Goal: Information Seeking & Learning: Learn about a topic

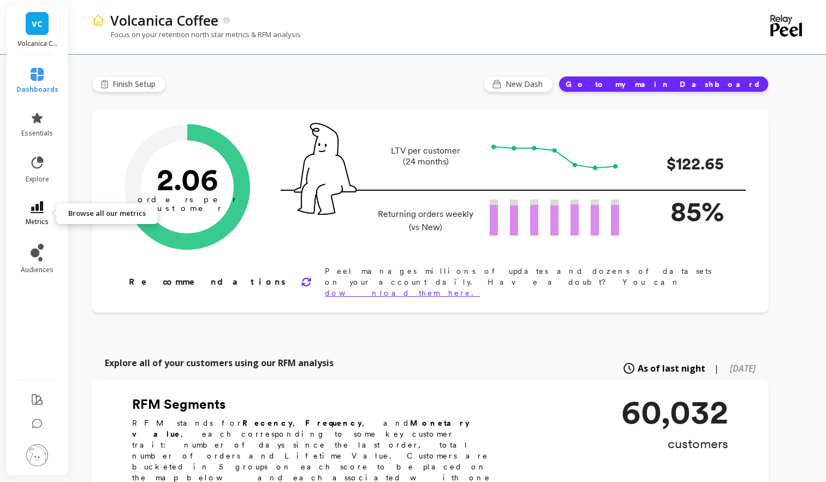
click at [31, 208] on icon at bounding box center [37, 207] width 13 height 12
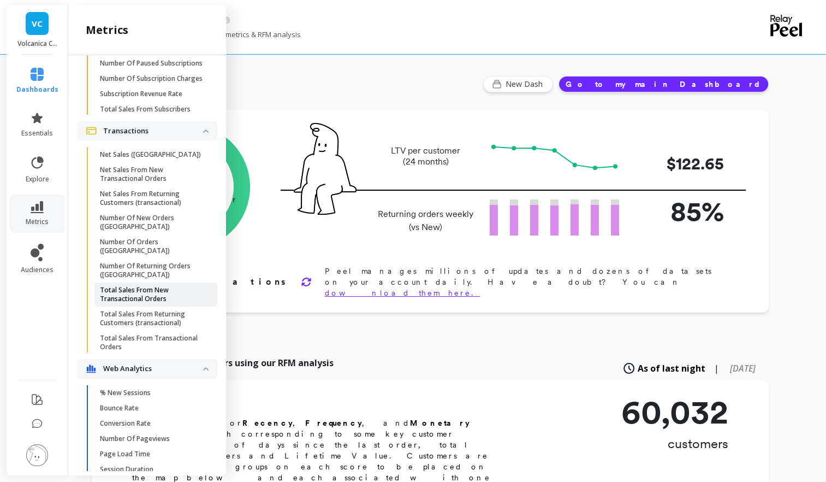
scroll to position [3755, 0]
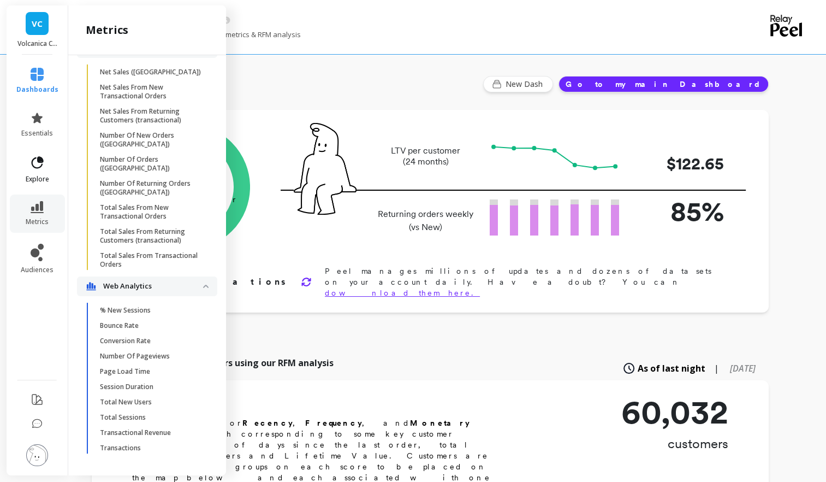
click at [34, 178] on span "explore" at bounding box center [37, 179] width 23 height 9
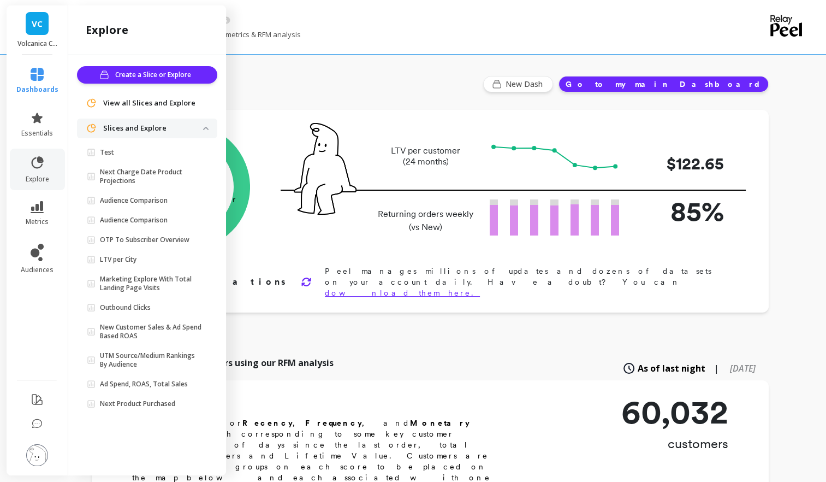
scroll to position [0, 0]
click at [129, 257] on p "LTV per City" at bounding box center [118, 259] width 37 height 9
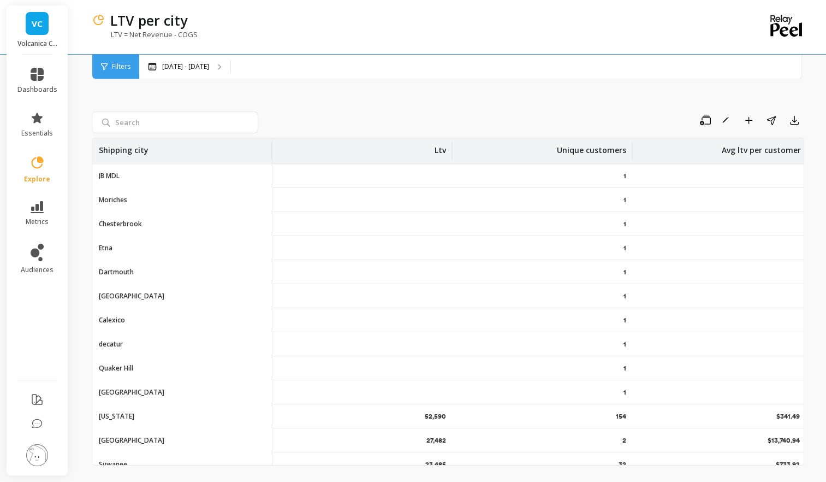
scroll to position [0, 17]
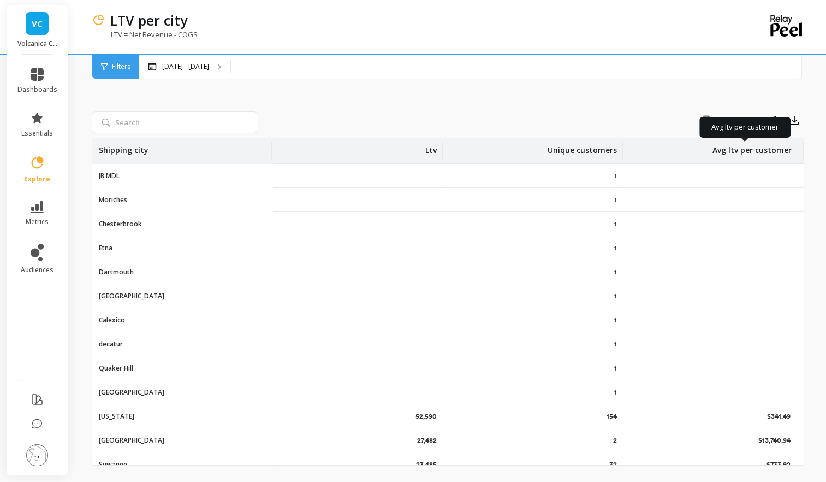
click at [747, 149] on p "Avg ltv per customer" at bounding box center [752, 146] width 79 height 17
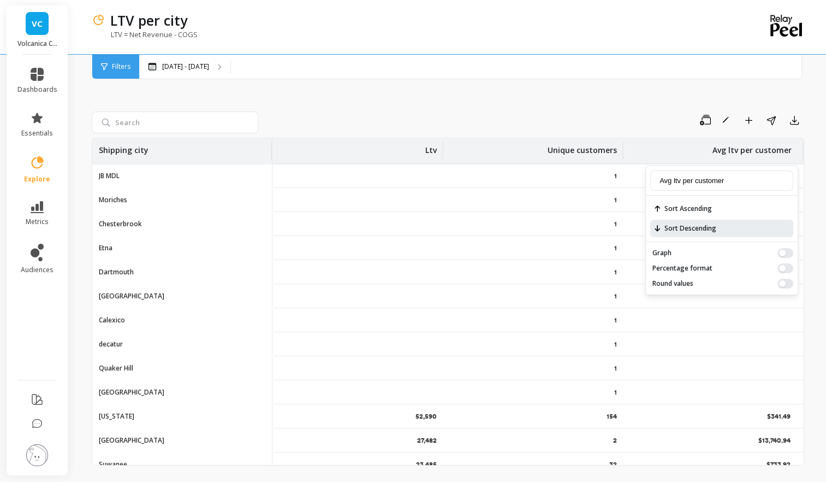
click at [683, 224] on span "Sort Descending" at bounding box center [721, 228] width 143 height 17
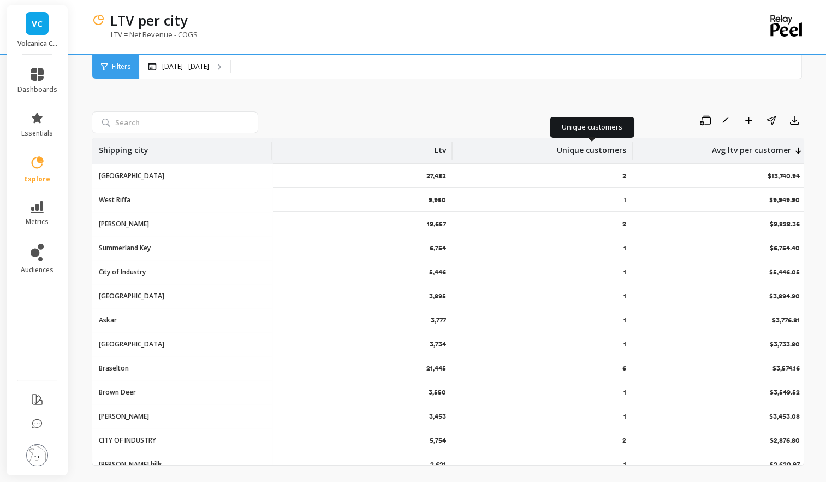
click at [618, 147] on p "Unique customers" at bounding box center [591, 146] width 69 height 17
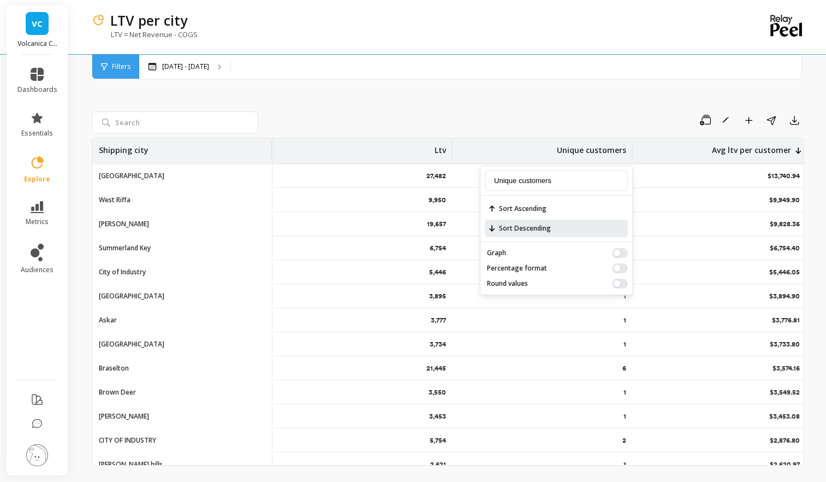
click at [554, 227] on span "Sort Descending" at bounding box center [556, 228] width 143 height 17
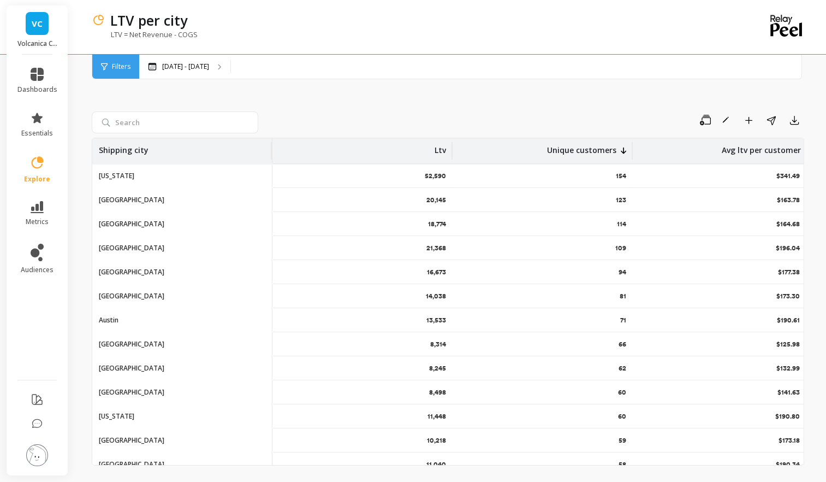
scroll to position [0, 17]
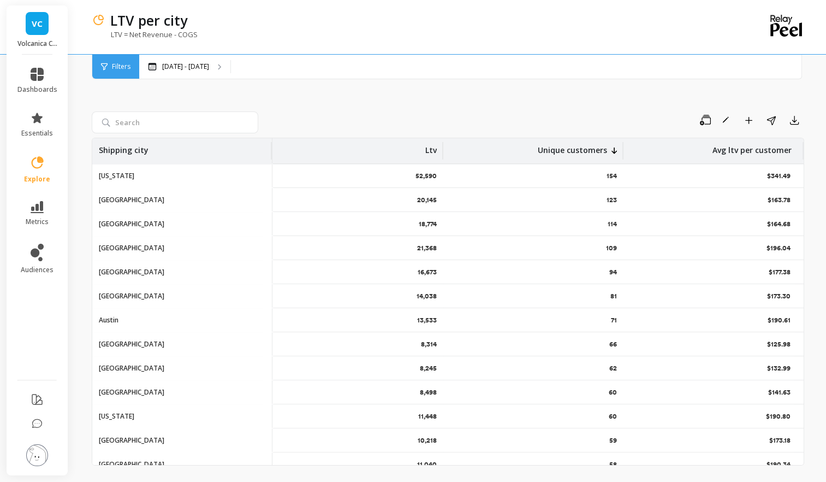
click at [800, 473] on div "Save Rename Add to Dashboard Share Export Shipping city Ltv Unique customers Av…" at bounding box center [448, 275] width 713 height 437
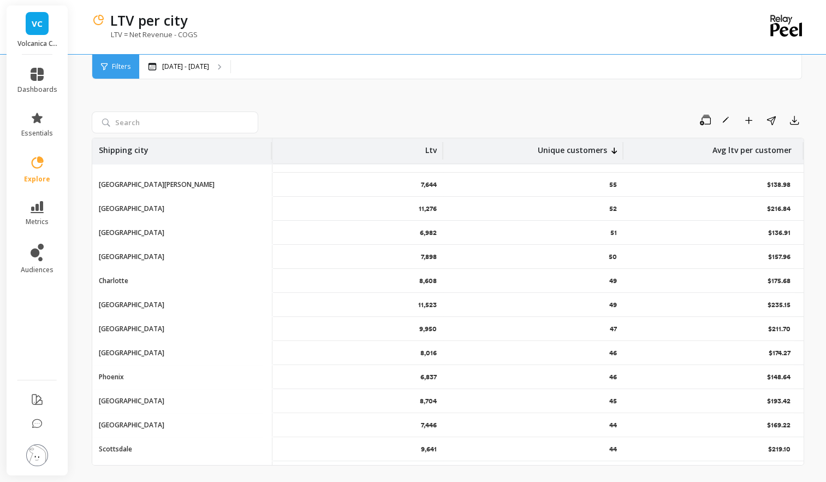
scroll to position [382, 17]
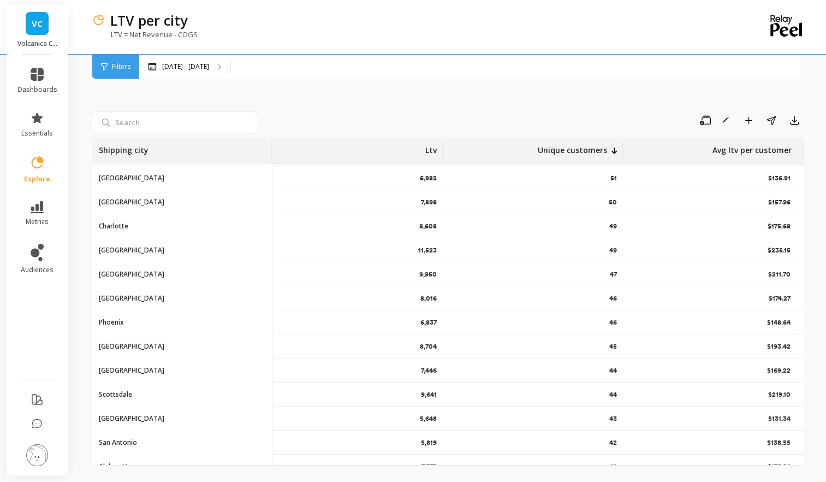
click at [601, 252] on div "49" at bounding box center [533, 249] width 180 height 23
click at [118, 250] on p "Alexandria" at bounding box center [132, 250] width 66 height 9
click at [120, 248] on p "Alexandria" at bounding box center [132, 250] width 66 height 9
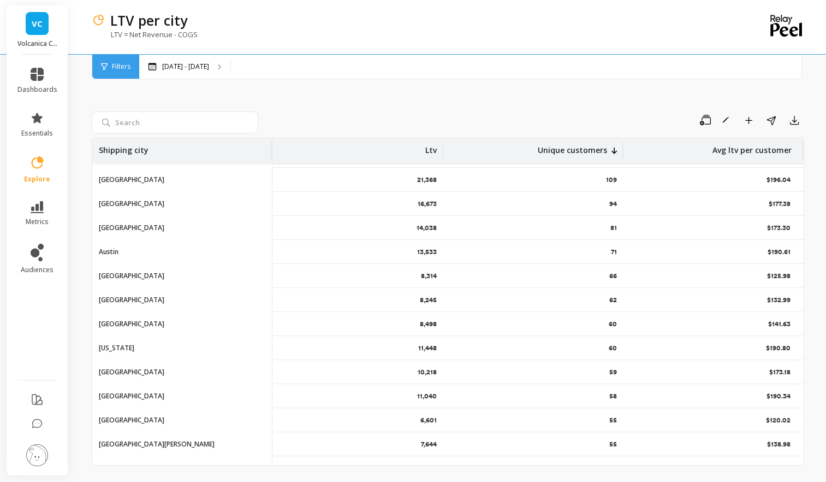
scroll to position [0, 17]
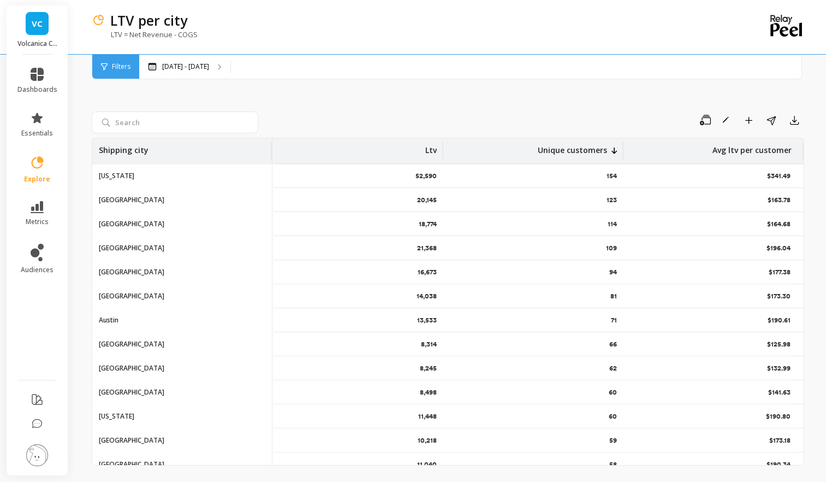
click at [32, 64] on li "dashboards" at bounding box center [37, 80] width 53 height 39
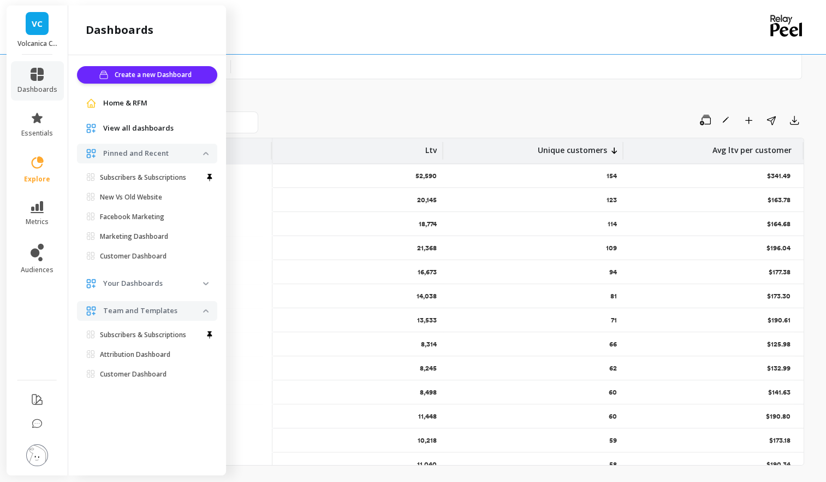
click at [108, 105] on span "Home & RFM" at bounding box center [125, 103] width 44 height 11
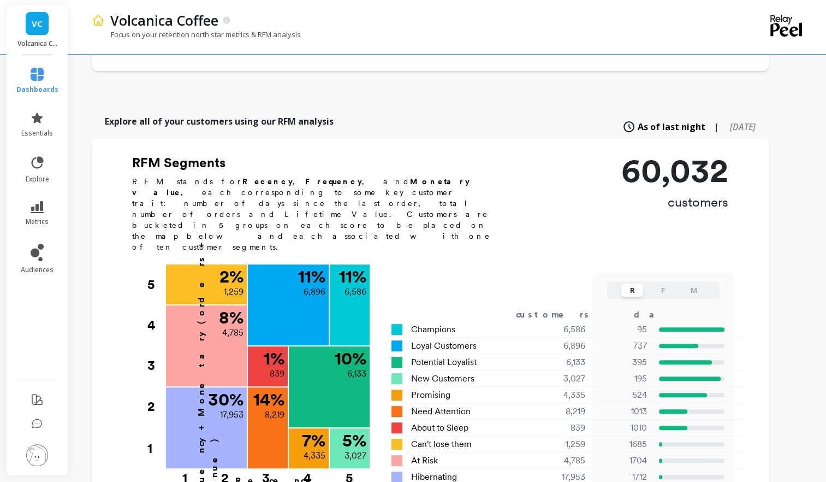
scroll to position [273, 0]
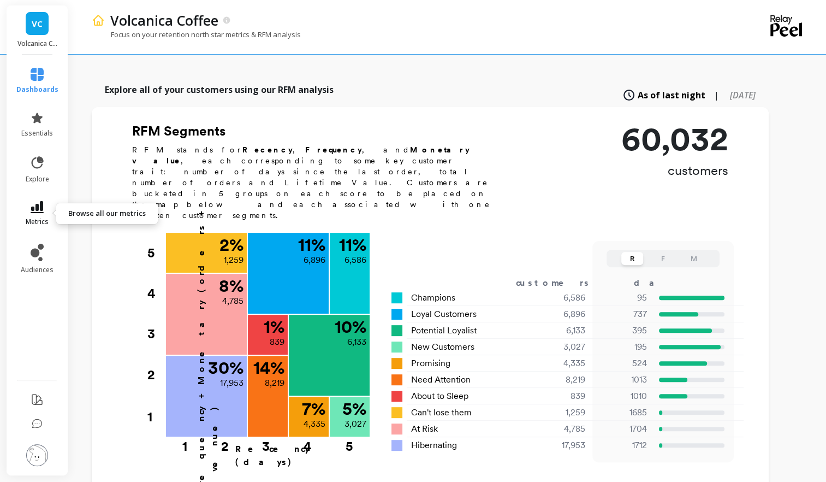
click at [41, 210] on icon at bounding box center [37, 207] width 13 height 12
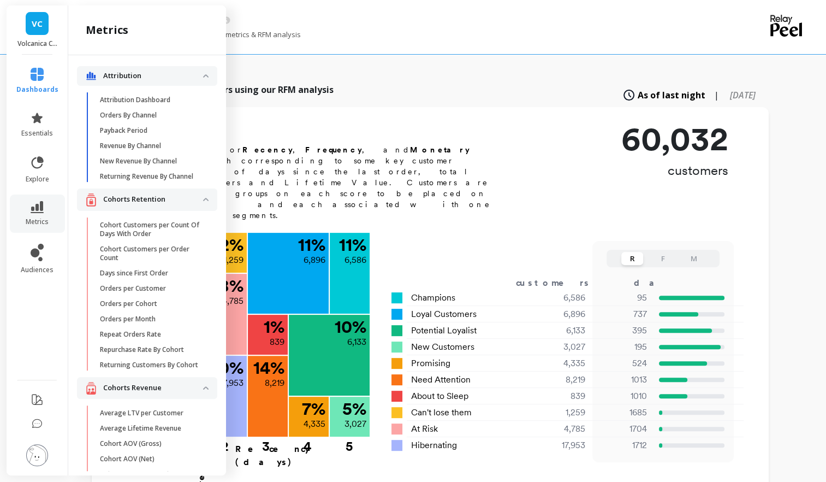
scroll to position [3729, 0]
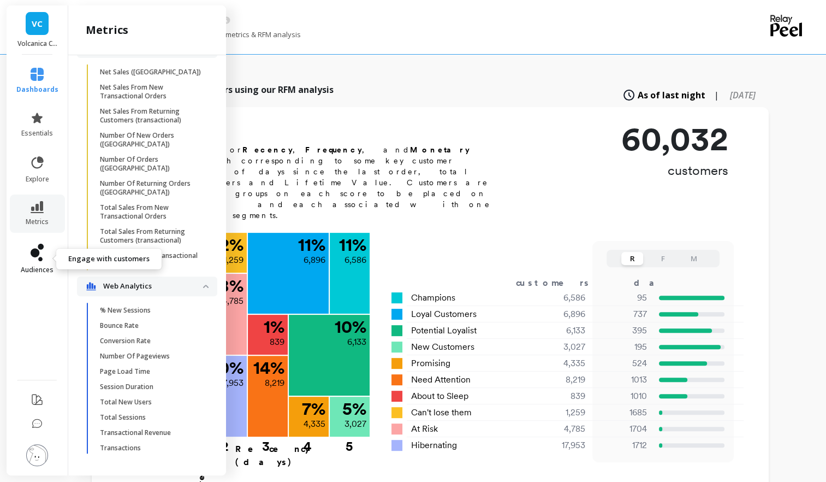
click at [37, 244] on icon at bounding box center [37, 252] width 13 height 17
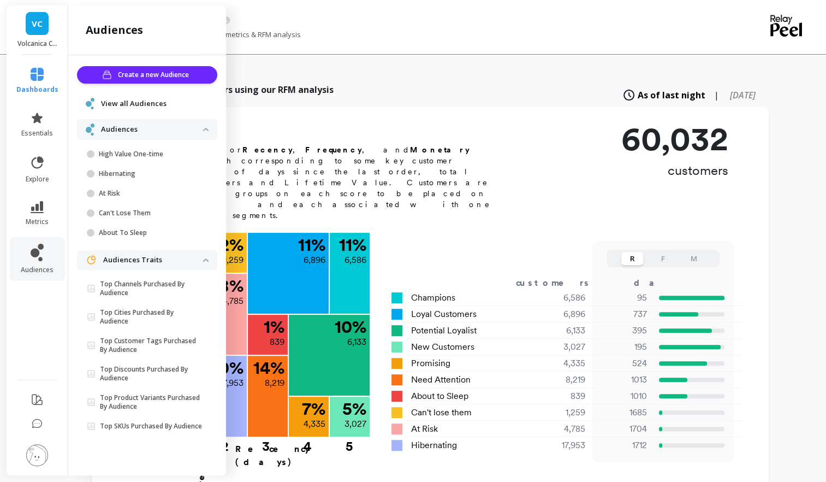
click at [149, 107] on div "View all Audiences" at bounding box center [147, 103] width 140 height 20
click at [149, 99] on span "View all Audiences" at bounding box center [134, 103] width 66 height 11
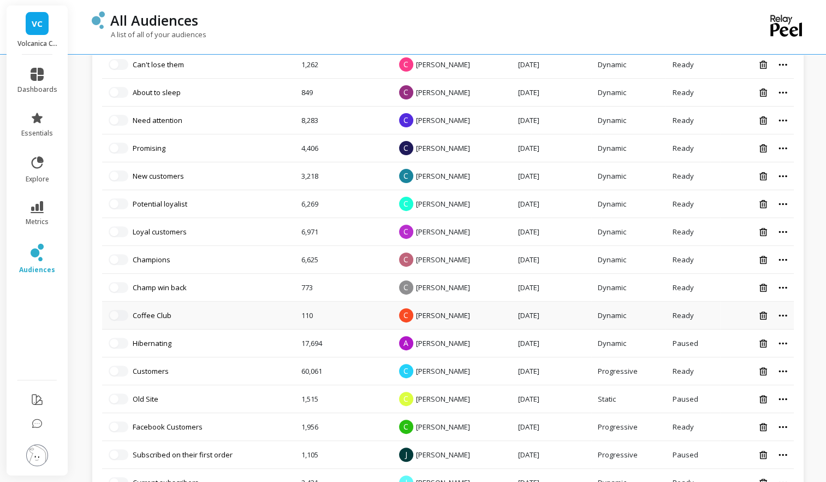
scroll to position [328, 0]
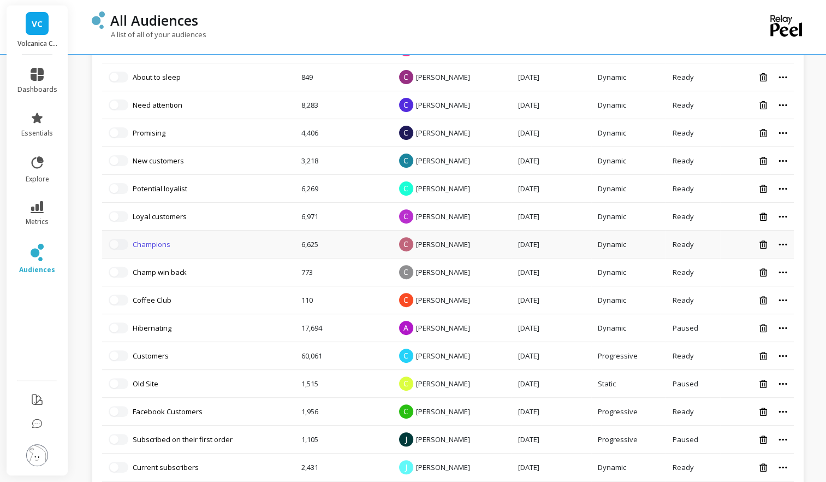
click at [153, 246] on link "Champions" at bounding box center [152, 244] width 38 height 10
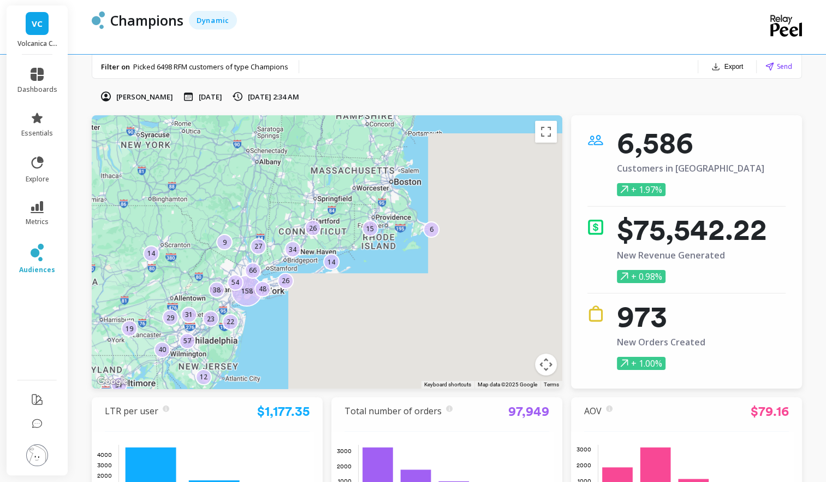
drag, startPoint x: 262, startPoint y: 248, endPoint x: 306, endPoint y: 325, distance: 88.5
click at [288, 347] on div "38 12 34 158 19 40 29 14 6 31 23 66 15 6 57 26 14 31 48 54 27 22 9 12 26" at bounding box center [327, 251] width 471 height 273
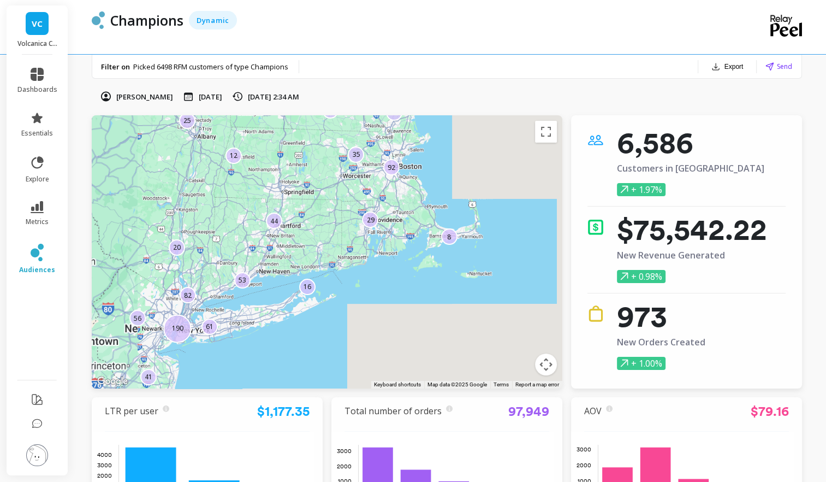
drag, startPoint x: 395, startPoint y: 204, endPoint x: 391, endPoint y: 209, distance: 6.2
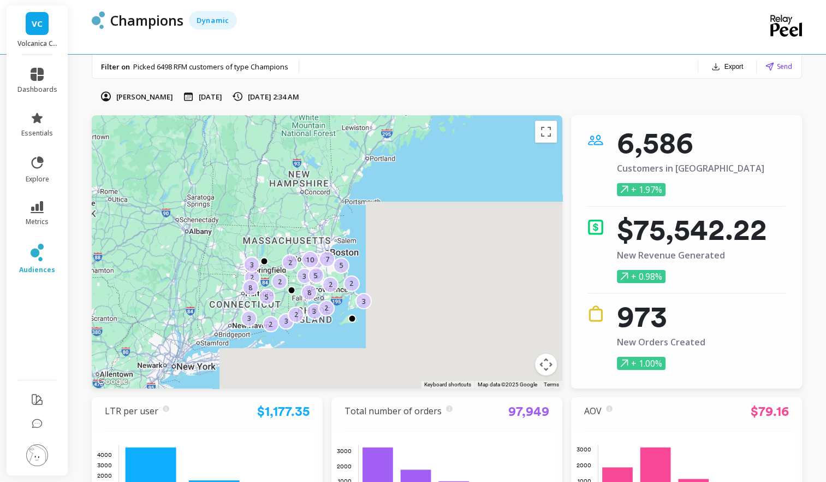
drag, startPoint x: 310, startPoint y: 295, endPoint x: 302, endPoint y: 304, distance: 11.6
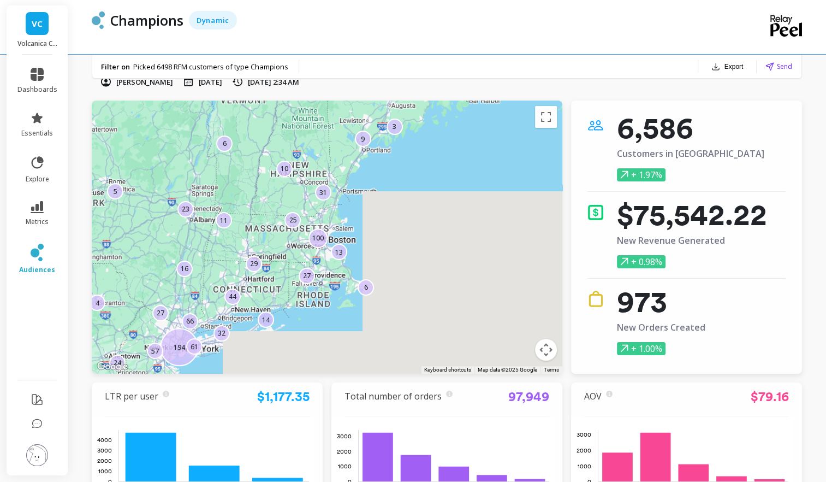
scroll to position [12, 0]
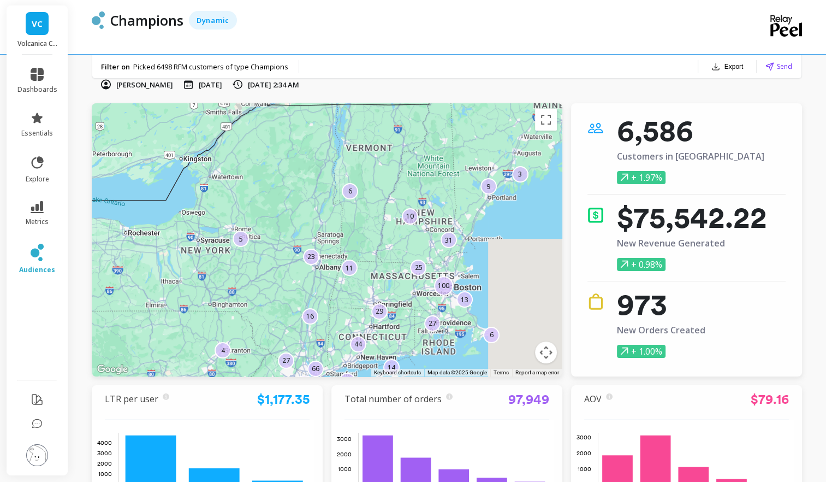
drag, startPoint x: 275, startPoint y: 283, endPoint x: 405, endPoint y: 329, distance: 138.0
click at [405, 329] on div "194 24 4 16 27 10 6 61 14 6 29 31 11 9 57 5 32 66 25 44 27 100 3 13 23" at bounding box center [327, 239] width 471 height 273
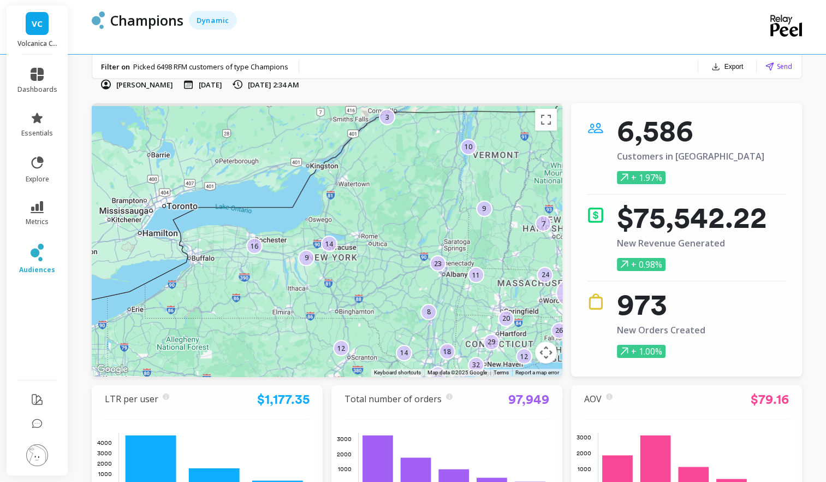
drag, startPoint x: 258, startPoint y: 289, endPoint x: 389, endPoint y: 294, distance: 131.2
click at [389, 294] on div "26 7 14 26 9 16 9 20 10 11 11 7 38 32 18 32 24 29 8 12 86 14 3 23 12" at bounding box center [327, 239] width 471 height 273
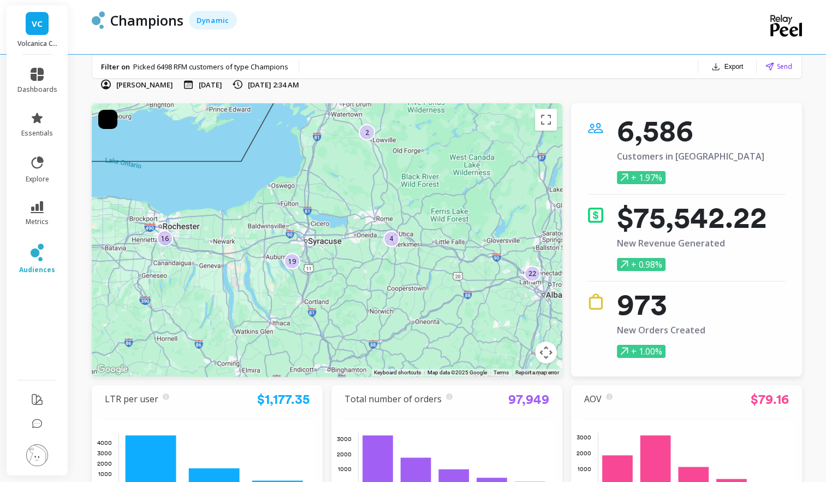
scroll to position [13, 0]
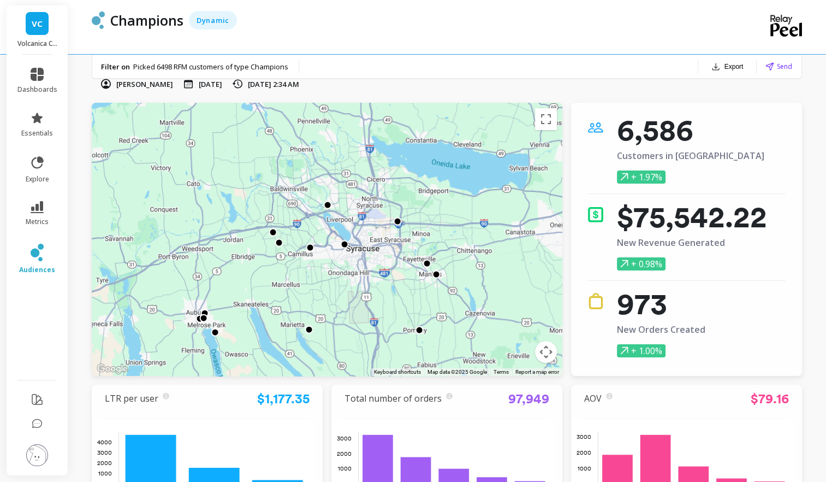
drag, startPoint x: 306, startPoint y: 232, endPoint x: 369, endPoint y: 282, distance: 80.5
click at [369, 282] on div at bounding box center [327, 239] width 471 height 273
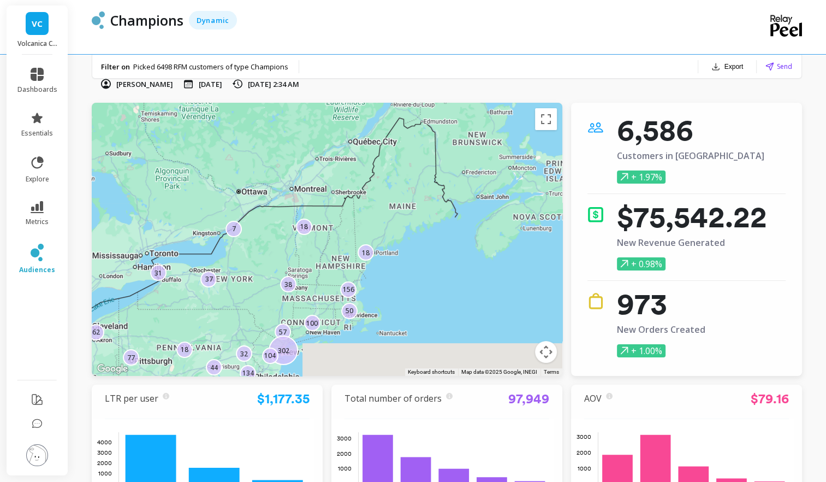
drag, startPoint x: 463, startPoint y: 247, endPoint x: 299, endPoint y: 251, distance: 163.8
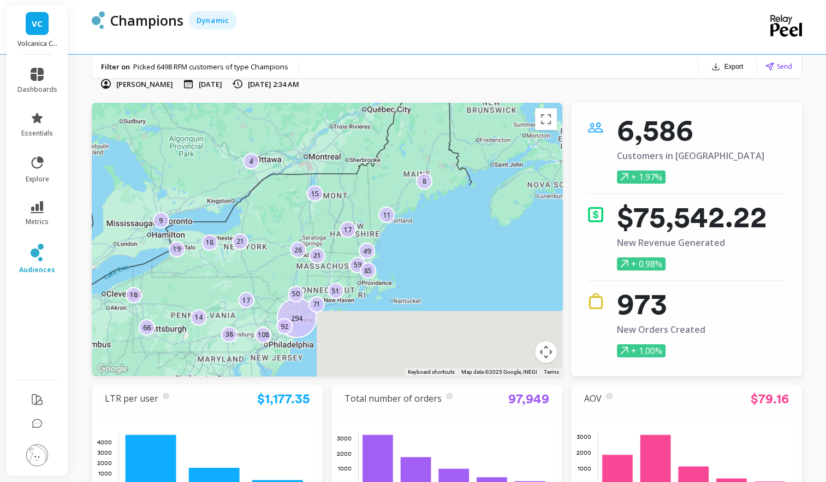
drag, startPoint x: 434, startPoint y: 263, endPoint x: 464, endPoint y: 229, distance: 45.2
click at [464, 229] on div "14 21 49 294 19 17 108 8 71 59 85 66 17 15 9 21 11 51 92 18 4 50 38 18 26" at bounding box center [773, 470] width 839 height 524
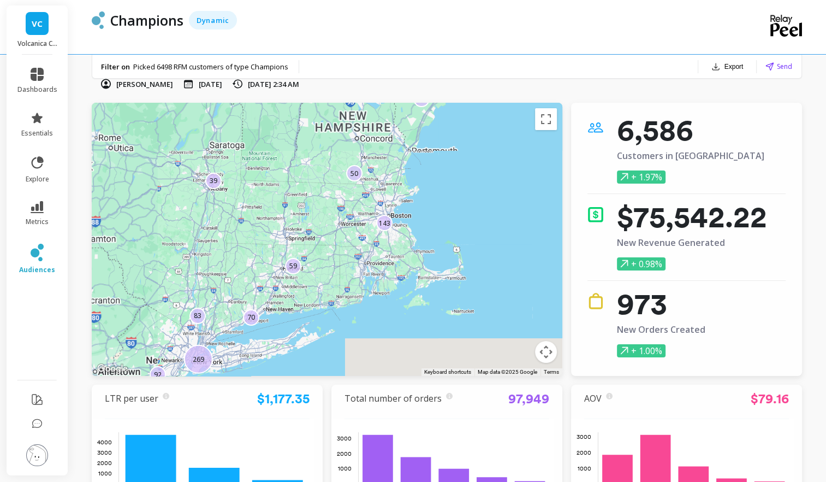
drag, startPoint x: 369, startPoint y: 287, endPoint x: 378, endPoint y: 283, distance: 10.0
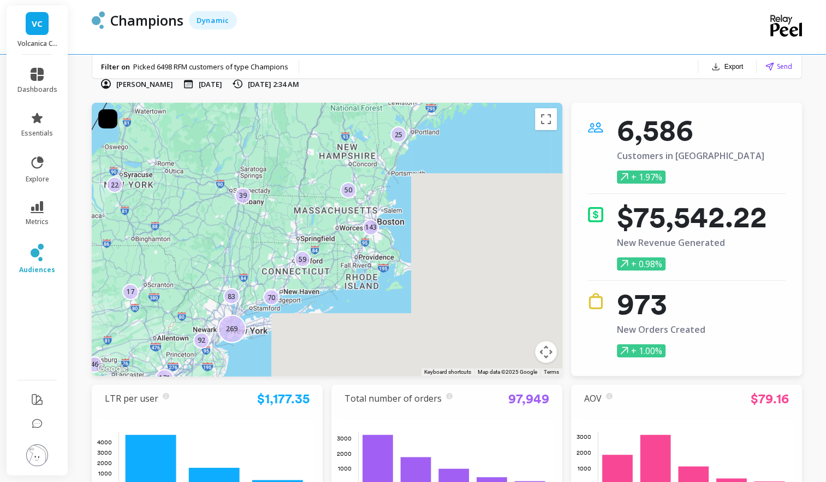
scroll to position [0, 0]
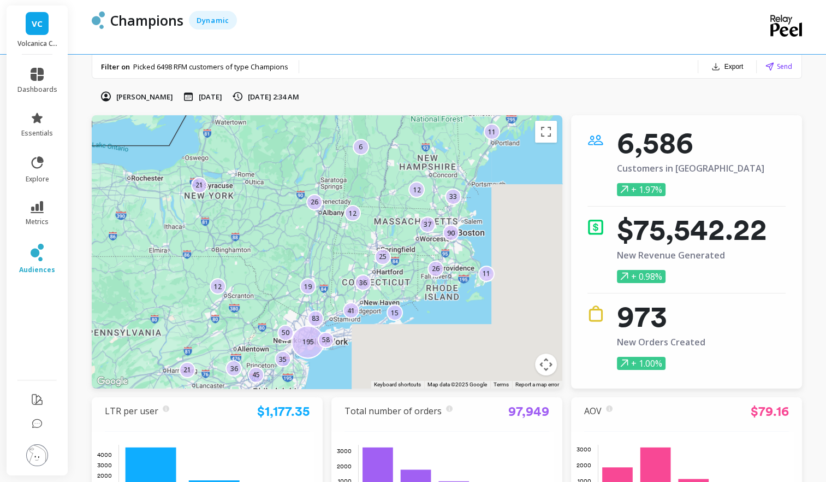
drag, startPoint x: 194, startPoint y: 233, endPoint x: 261, endPoint y: 232, distance: 67.2
click at [261, 232] on div "195 21 26 36 6 41 90 15 35 37 19 25 21 12 11 33 11 45 12 58 83 50 36 26 12" at bounding box center [327, 251] width 471 height 273
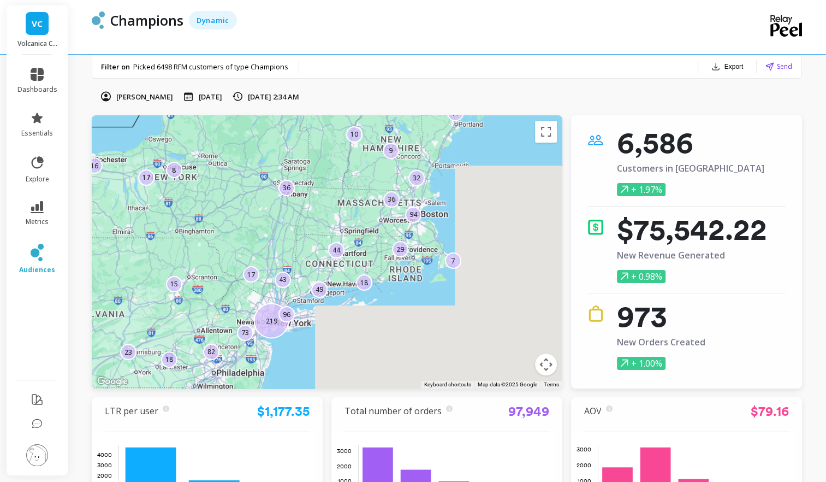
drag, startPoint x: 461, startPoint y: 315, endPoint x: 422, endPoint y: 295, distance: 44.2
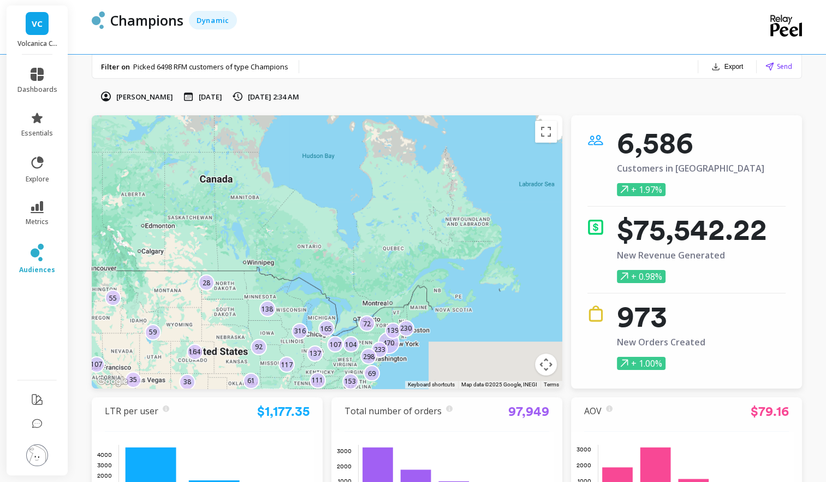
click at [380, 207] on div "104 35 470 72 137 138 164 38 117 107 69 139 233 61 230 107 165 316 111 55 28 15…" at bounding box center [327, 251] width 471 height 273
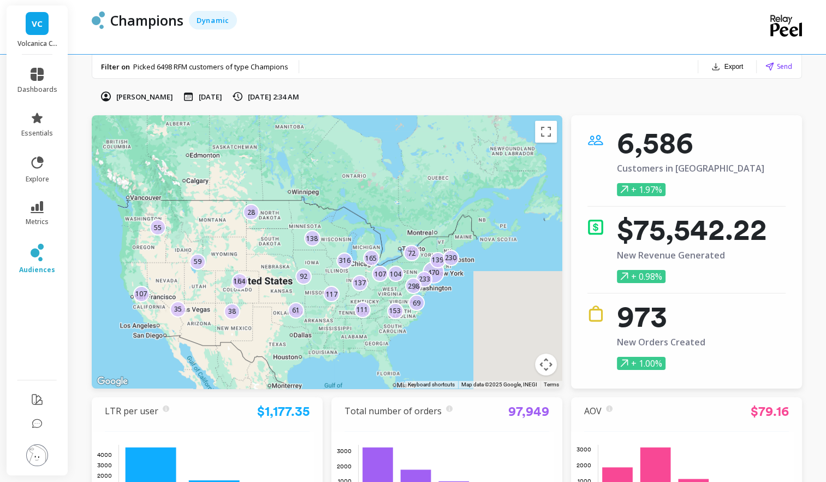
drag, startPoint x: 383, startPoint y: 300, endPoint x: 469, endPoint y: 150, distance: 173.2
click at [468, 181] on div "104 35 470 72 137 138 164 38 117 107 69 139 233 61 230 107 165 316 111 55 28 15…" at bounding box center [791, 443] width 839 height 524
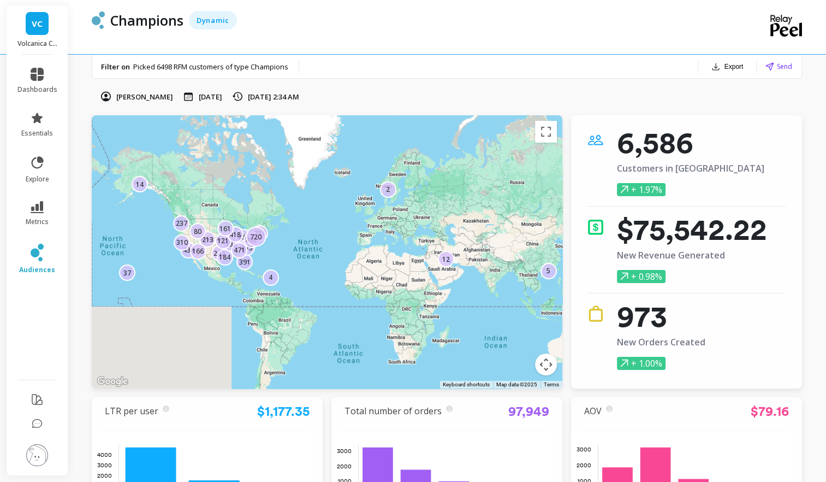
drag, startPoint x: 275, startPoint y: 240, endPoint x: 369, endPoint y: 226, distance: 95.4
click at [369, 226] on div "237 434 5 166 213 388 391 137 310 242 273 80 311 2 471 37 121 491 720 12 418 16…" at bounding box center [327, 251] width 471 height 273
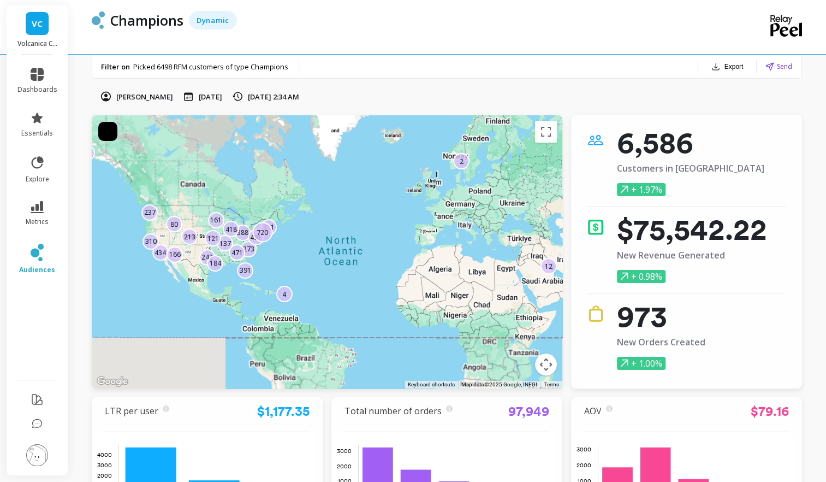
drag, startPoint x: 243, startPoint y: 242, endPoint x: 251, endPoint y: 243, distance: 8.2
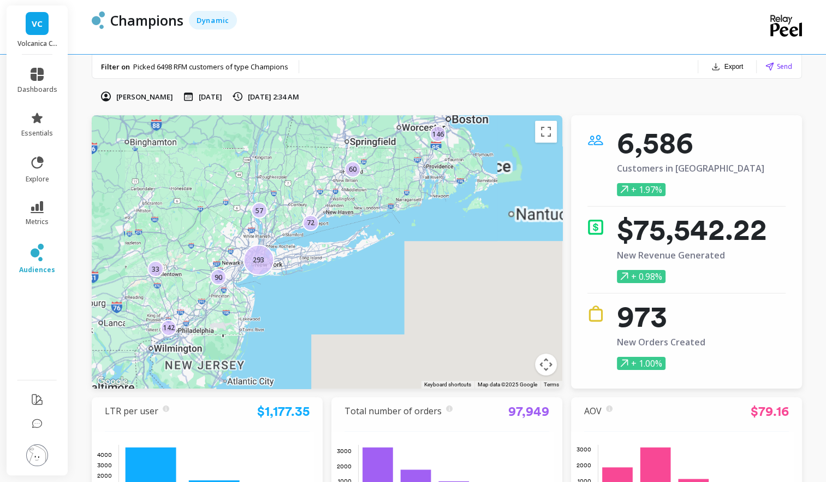
drag, startPoint x: 230, startPoint y: 221, endPoint x: 258, endPoint y: 210, distance: 29.7
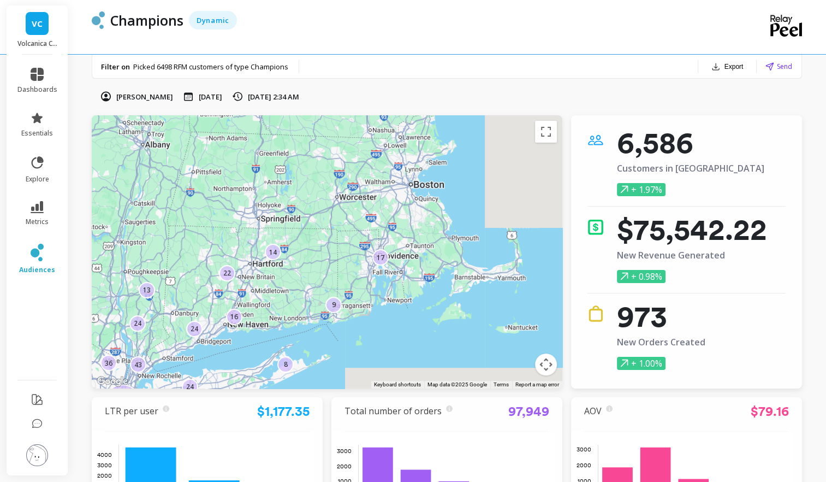
drag, startPoint x: 438, startPoint y: 254, endPoint x: 310, endPoint y: 357, distance: 164.0
click at [306, 359] on div "43 3 24 8 16 154 31 24 17 14 26 8 24 13 17 21 46 34 22 9 24 36 13 21 29" at bounding box center [327, 251] width 471 height 273
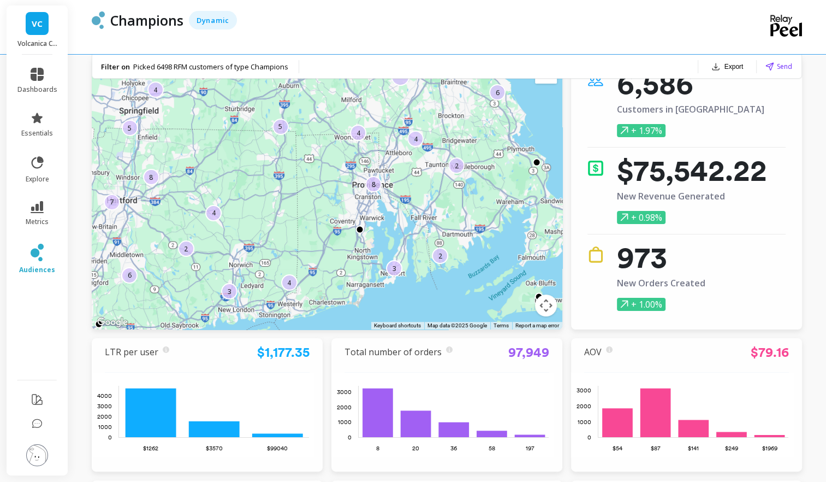
scroll to position [44, 0]
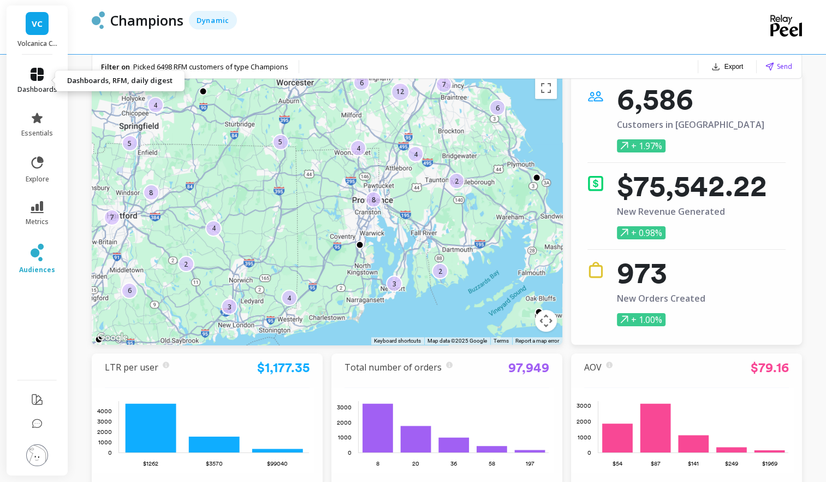
click at [37, 75] on icon at bounding box center [37, 74] width 13 height 13
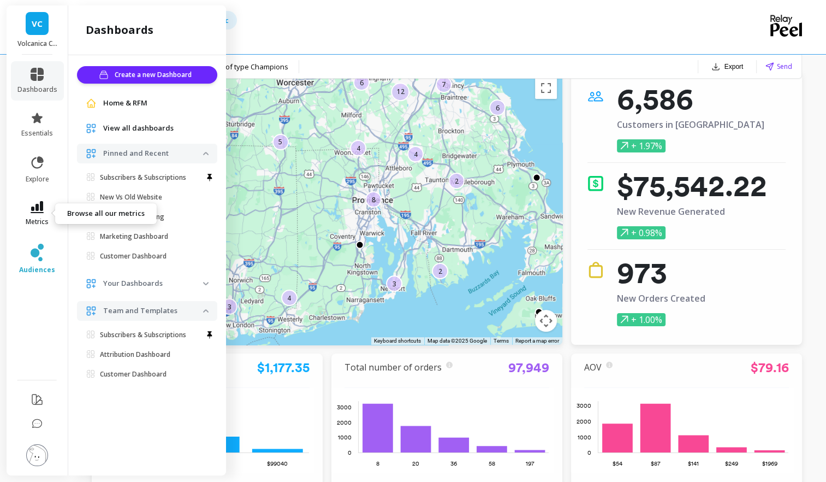
click at [28, 209] on link "metrics" at bounding box center [37, 213] width 40 height 25
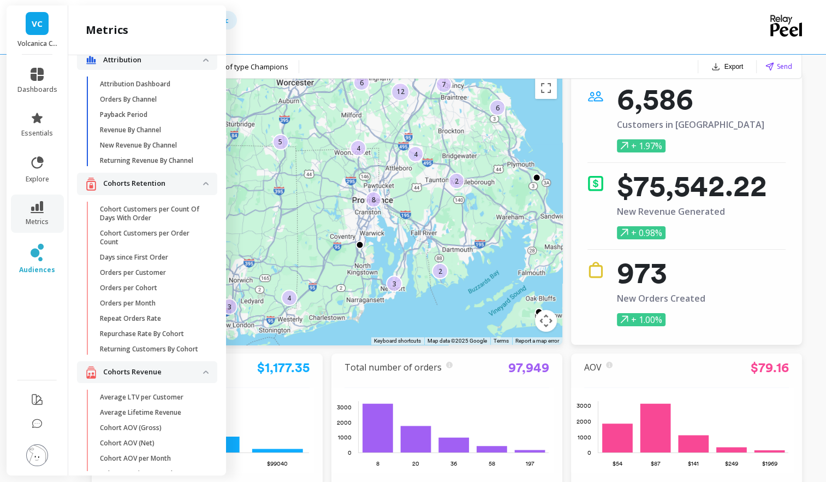
scroll to position [0, 0]
